Goal: Understand process/instructions: Learn how to perform a task or action

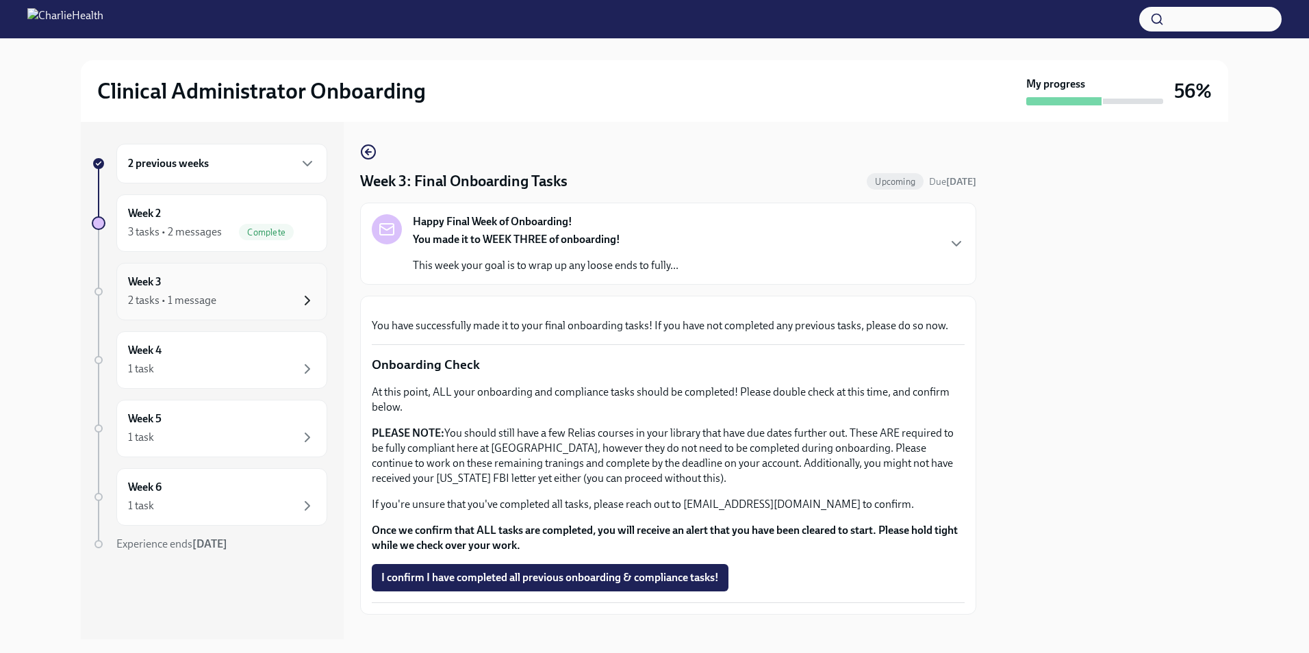
click at [307, 294] on icon "button" at bounding box center [307, 300] width 16 height 16
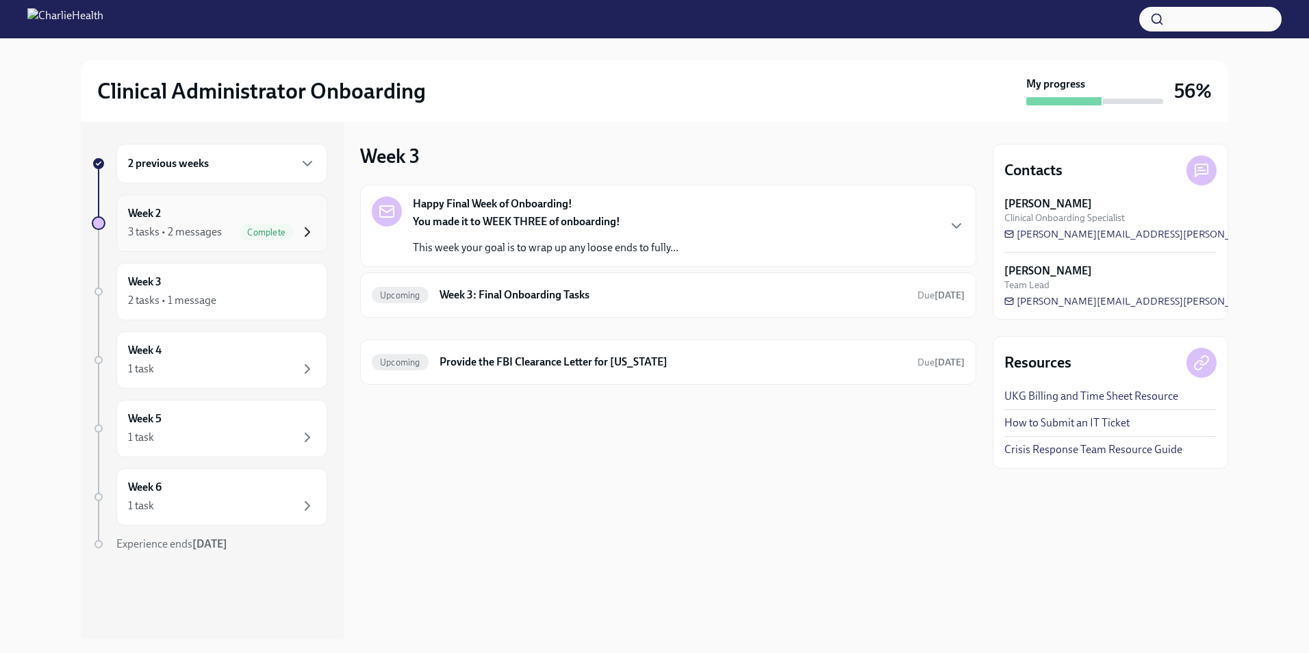
click at [306, 231] on icon "button" at bounding box center [307, 232] width 16 height 16
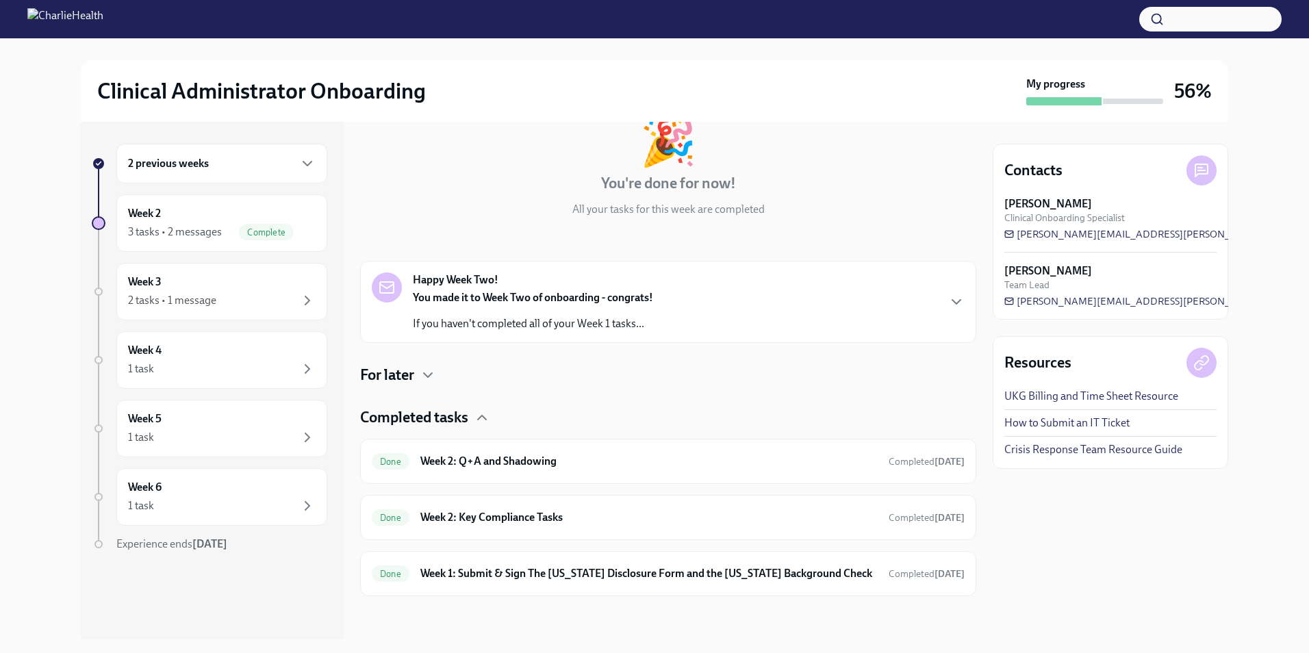
scroll to position [88, 0]
click at [763, 574] on h6 "Week 1: Submit & Sign The [US_STATE] Disclosure Form and the [US_STATE] Backgro…" at bounding box center [648, 572] width 457 height 15
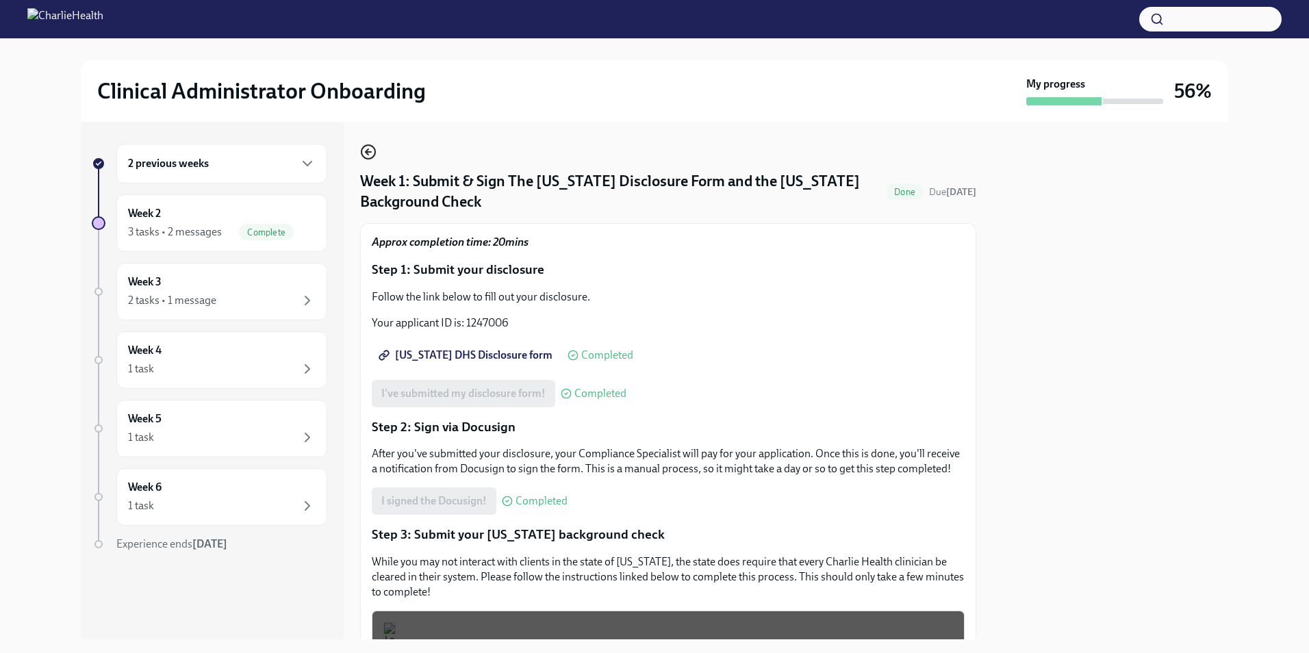
click at [370, 151] on icon "button" at bounding box center [368, 152] width 16 height 16
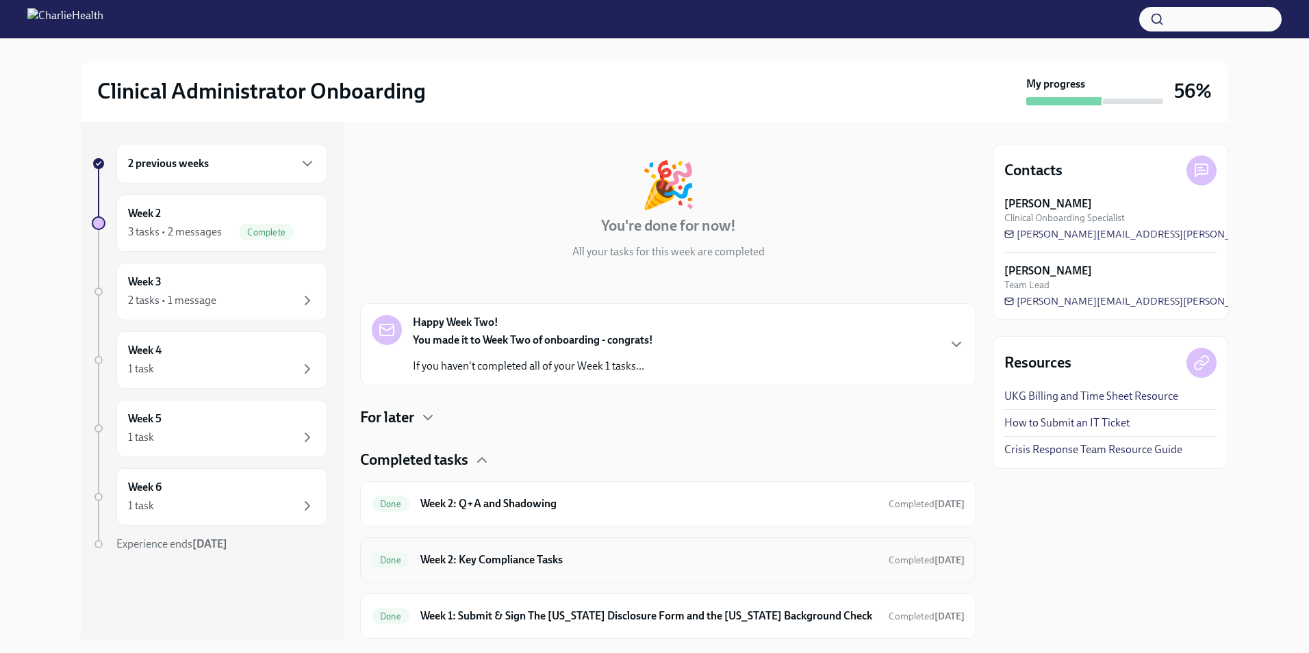
scroll to position [88, 0]
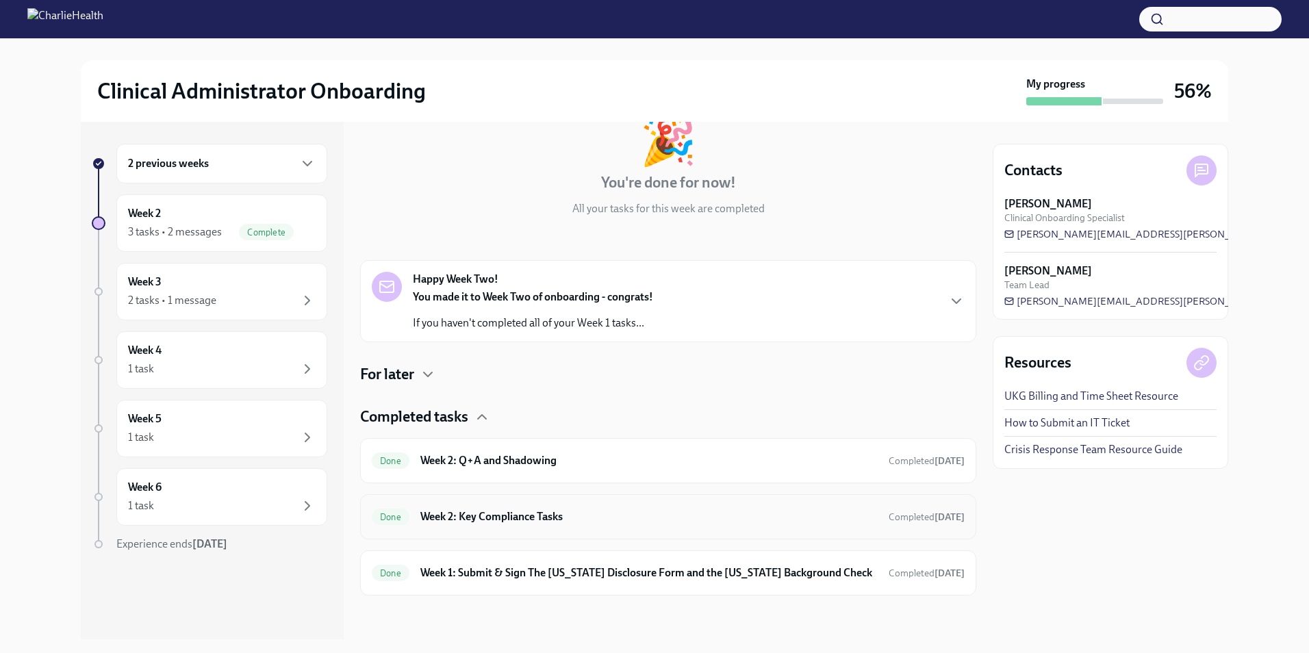
click at [604, 515] on h6 "Week 2: Key Compliance Tasks" at bounding box center [648, 516] width 457 height 15
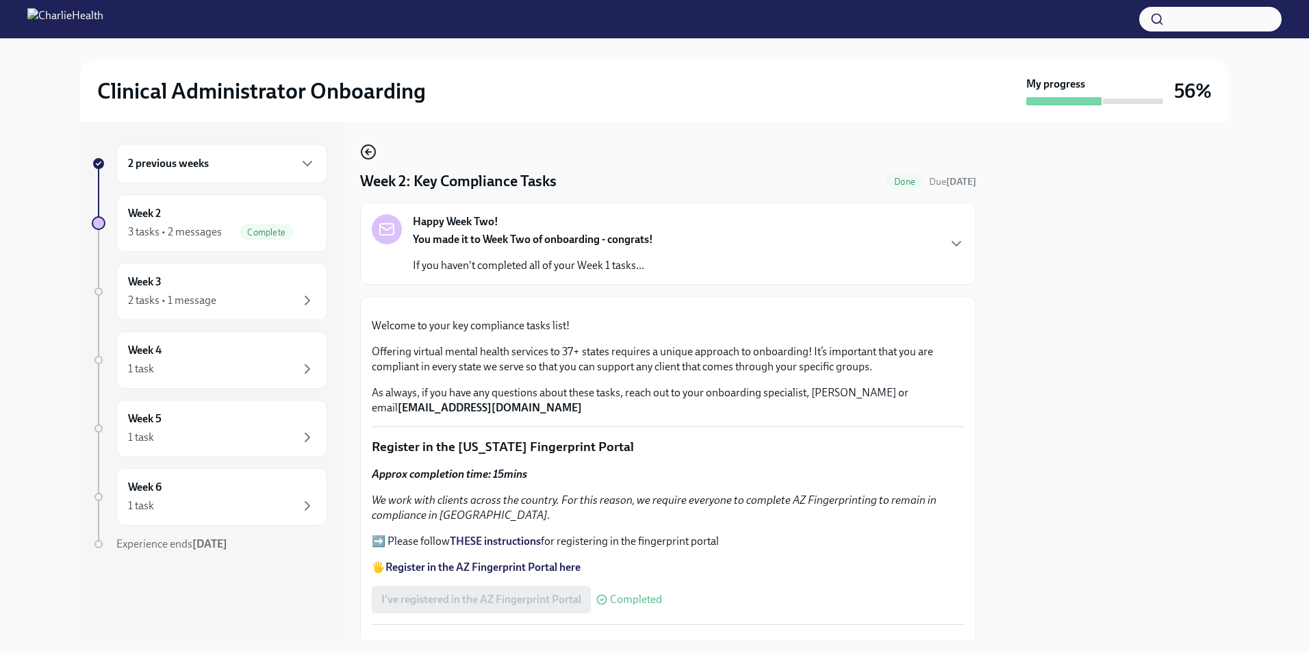
click at [370, 152] on icon "button" at bounding box center [367, 152] width 5 height 0
